Goal: Information Seeking & Learning: Learn about a topic

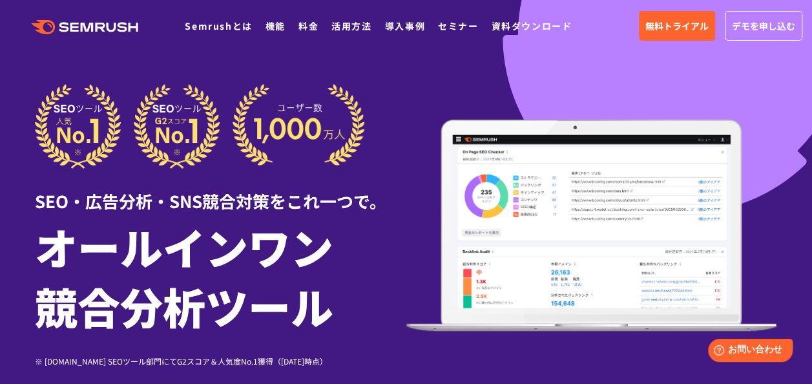
click at [103, 28] on icon at bounding box center [102, 27] width 10 height 9
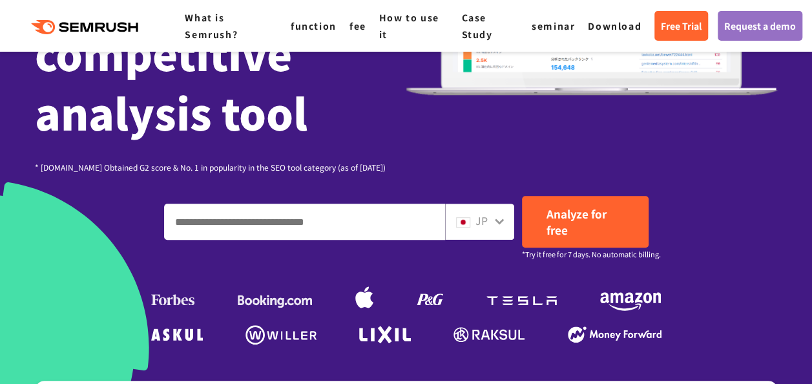
scroll to position [302, 0]
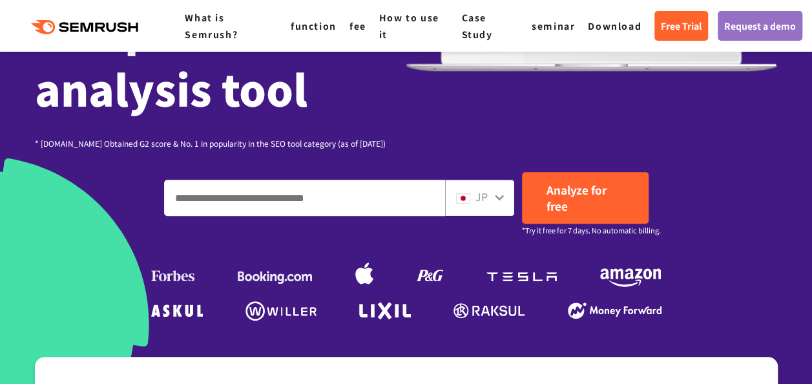
click at [509, 200] on div "JP" at bounding box center [479, 198] width 69 height 36
click at [501, 200] on icon at bounding box center [499, 197] width 10 height 10
click at [474, 200] on div "JP" at bounding box center [476, 197] width 41 height 17
click at [353, 199] on input "Enter your domain, keyword or URL" at bounding box center [305, 197] width 280 height 35
click at [476, 202] on span "JP" at bounding box center [482, 197] width 12 height 16
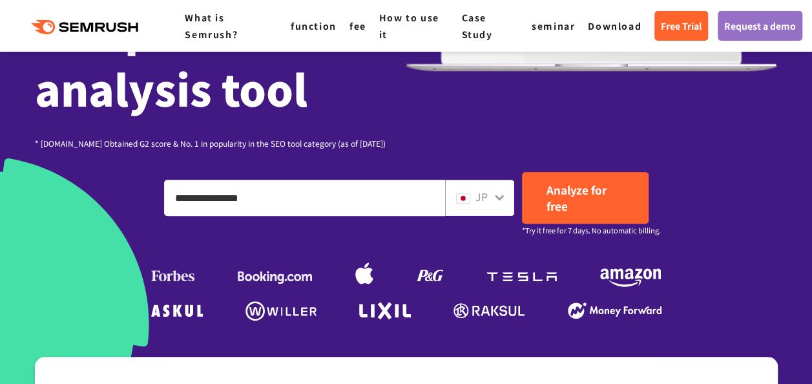
click at [476, 202] on span "JP" at bounding box center [482, 197] width 12 height 16
click at [490, 205] on div "JP" at bounding box center [476, 197] width 41 height 17
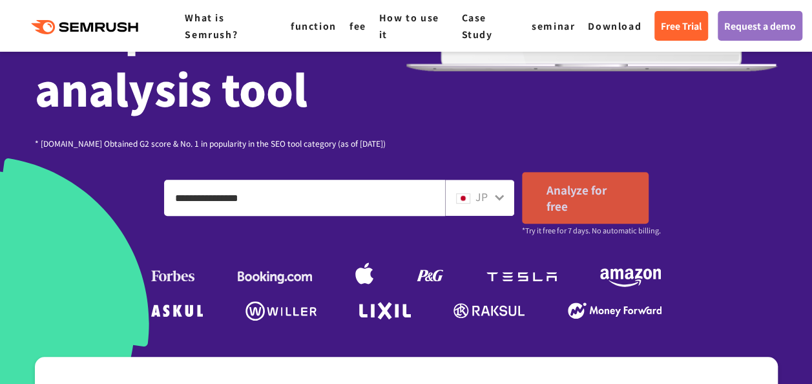
click at [554, 201] on span "Analyze for free" at bounding box center [577, 198] width 60 height 32
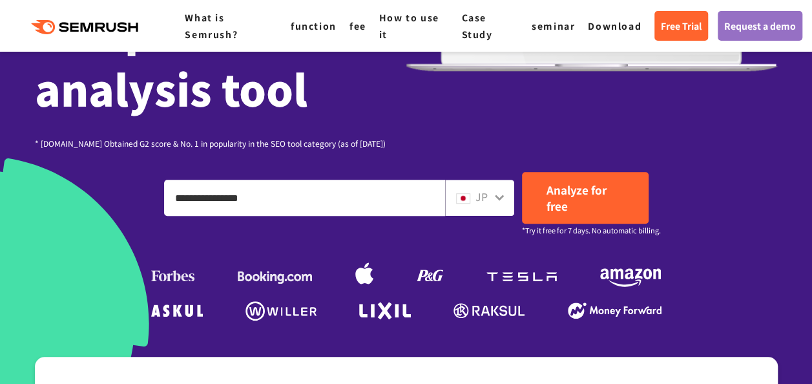
click at [395, 196] on input "**********" at bounding box center [305, 197] width 280 height 35
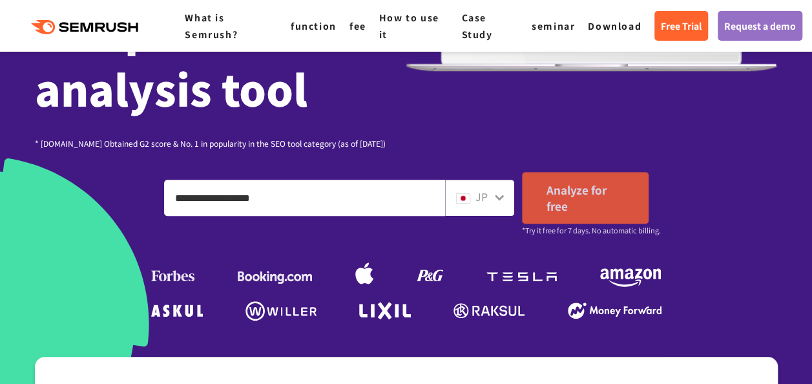
type input "**********"
click at [560, 187] on span "Analyze for free" at bounding box center [577, 198] width 60 height 32
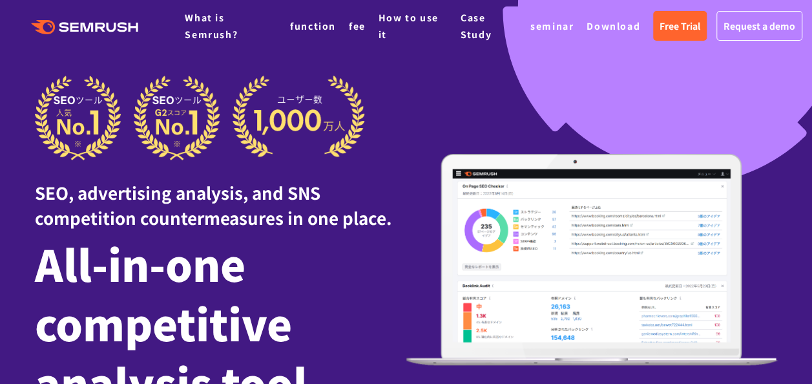
scroll to position [0, 0]
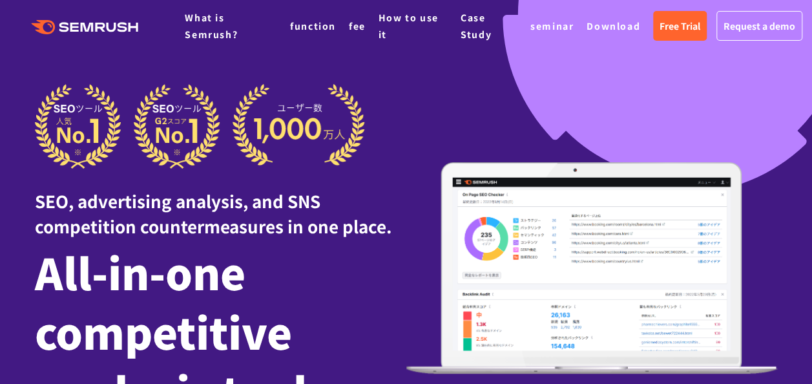
click at [111, 27] on icon ".cls {fill: #FF642D;}" at bounding box center [86, 27] width 146 height 14
click at [211, 32] on link "What is Semrush?" at bounding box center [211, 26] width 53 height 30
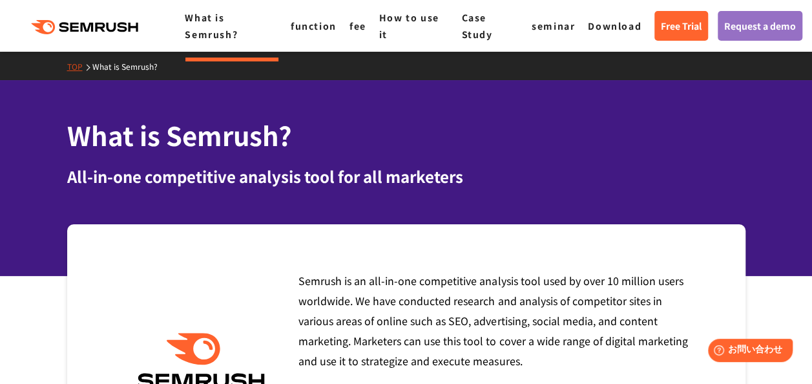
click at [72, 67] on link "TOP" at bounding box center [79, 66] width 25 height 11
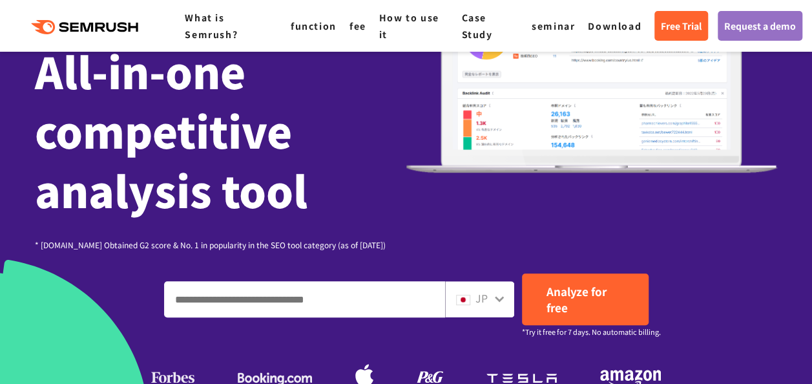
scroll to position [204, 0]
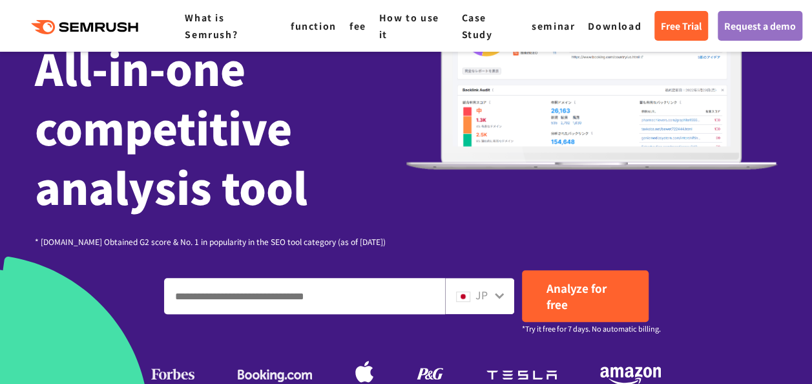
click at [457, 292] on img at bounding box center [463, 296] width 14 height 10
